Goal: Check status: Check status

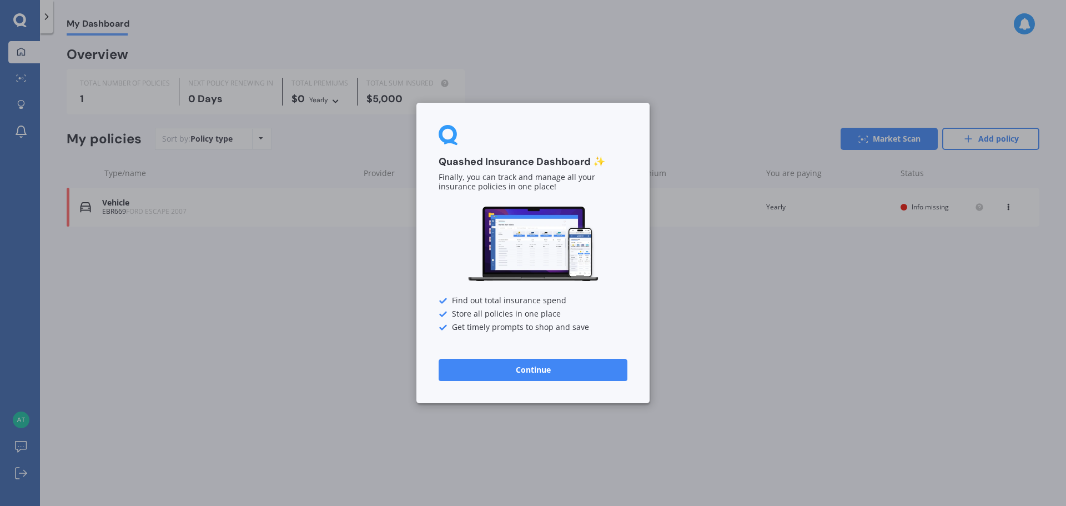
click at [530, 370] on button "Continue" at bounding box center [533, 370] width 189 height 22
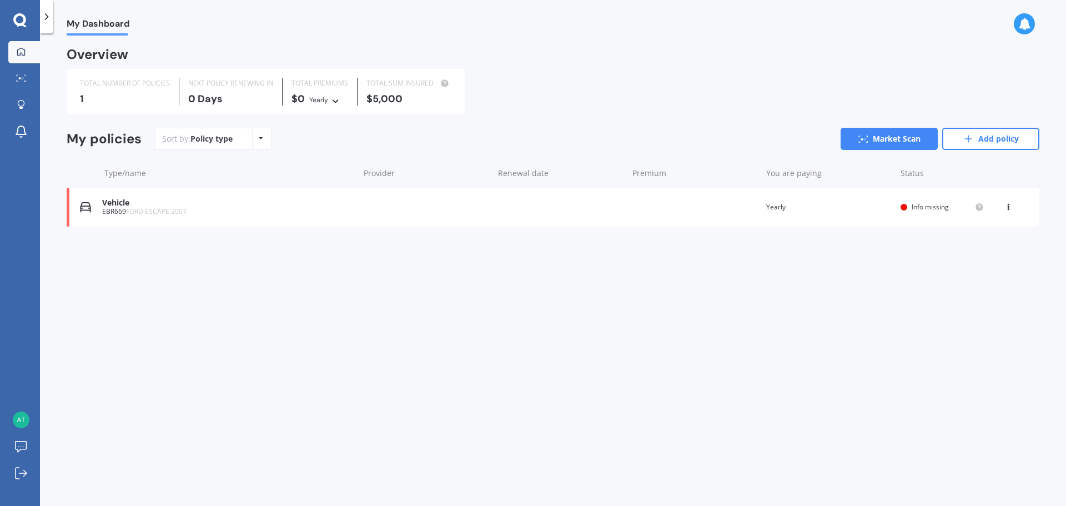
click at [109, 209] on div "EBR669 FORD ESCAPE 2007" at bounding box center [228, 212] width 252 height 8
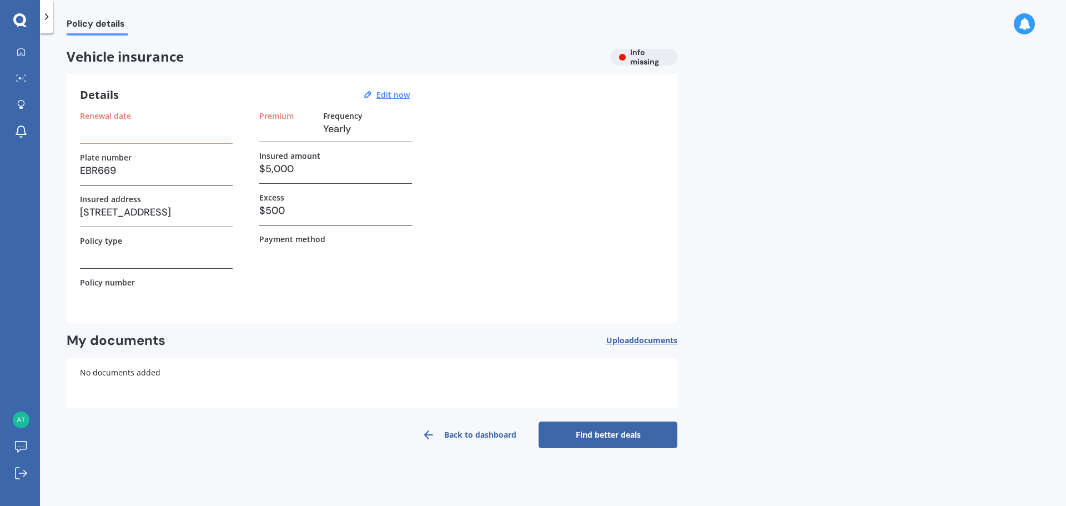
click at [119, 168] on h3 "EBR669" at bounding box center [156, 170] width 153 height 17
click at [483, 435] on link "Back to dashboard" at bounding box center [469, 434] width 139 height 27
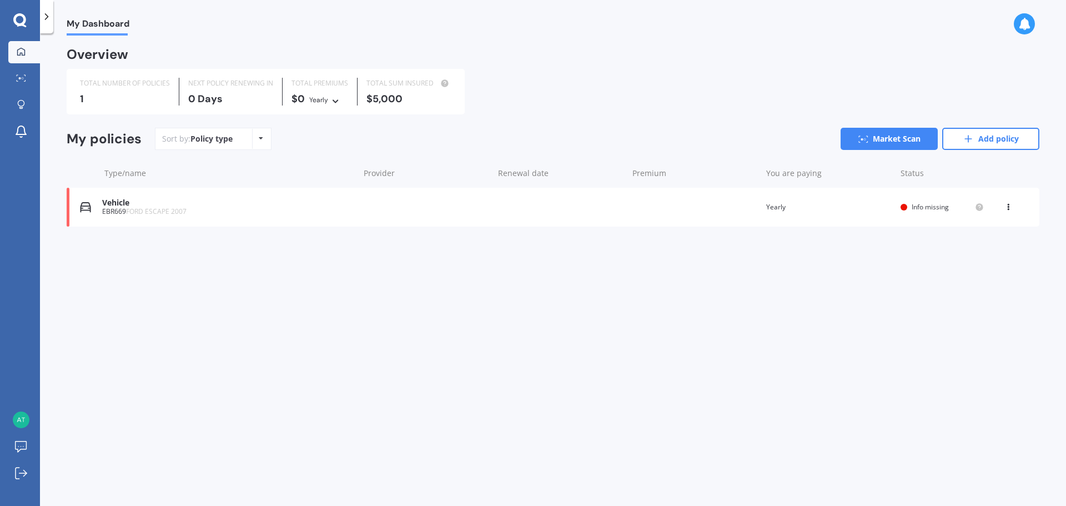
click at [110, 213] on div "EBR669 FORD ESCAPE 2007" at bounding box center [228, 212] width 252 height 8
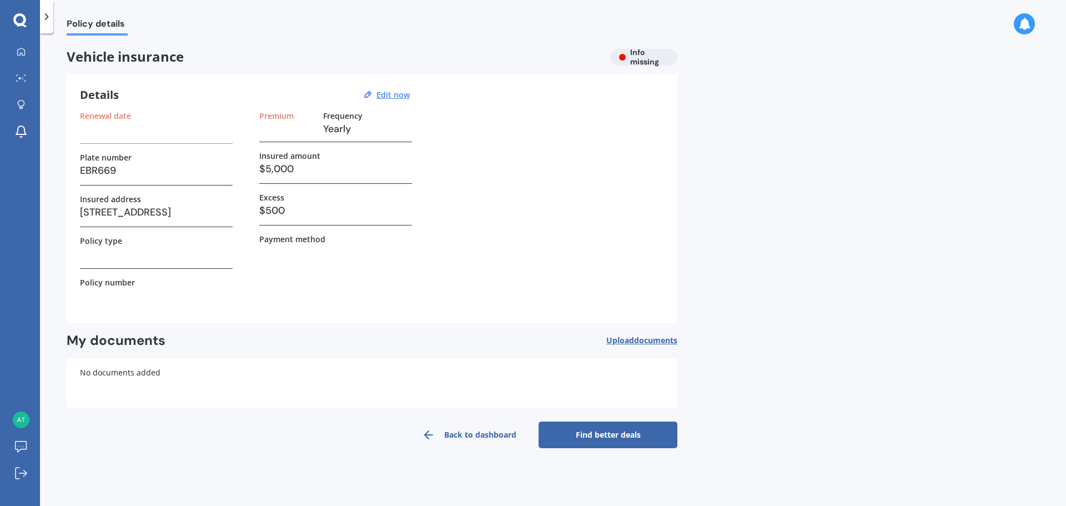
click at [105, 171] on h3 "EBR669" at bounding box center [156, 170] width 153 height 17
click at [118, 170] on h3 "EBR669" at bounding box center [156, 170] width 153 height 17
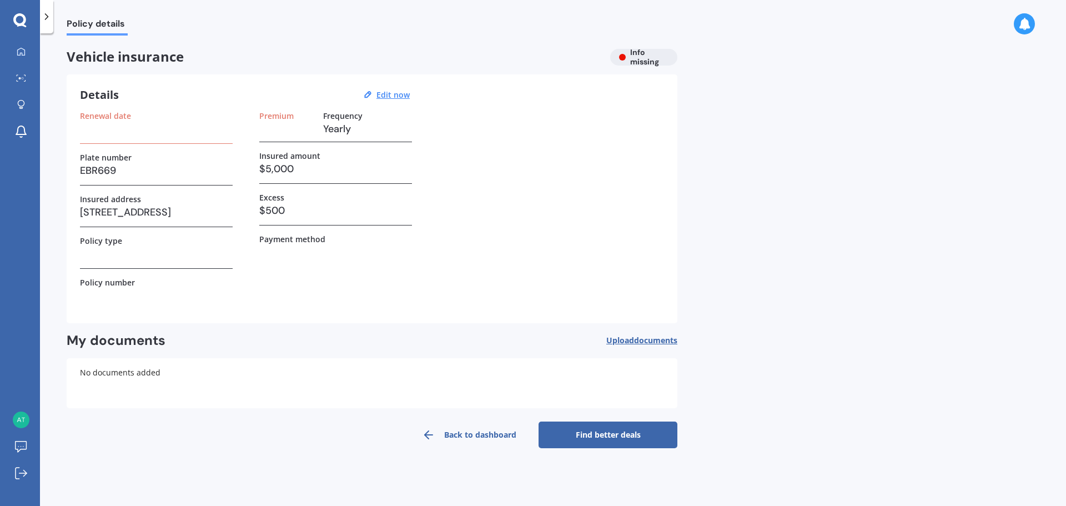
click at [118, 170] on h3 "EBR669" at bounding box center [156, 170] width 153 height 17
